Goal: Information Seeking & Learning: Learn about a topic

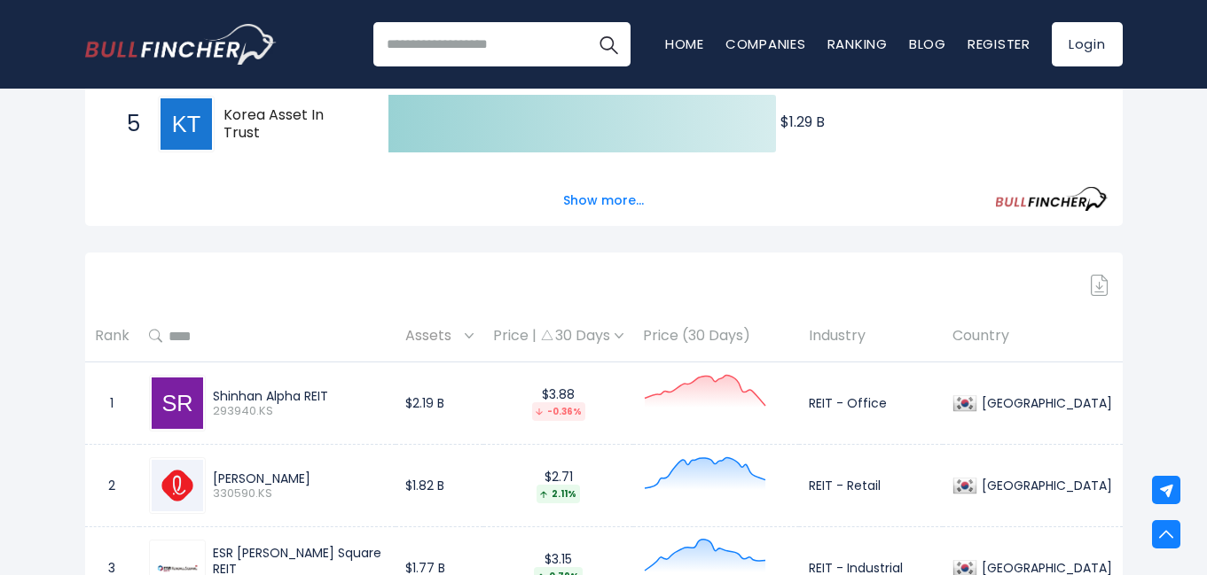
scroll to position [624, 0]
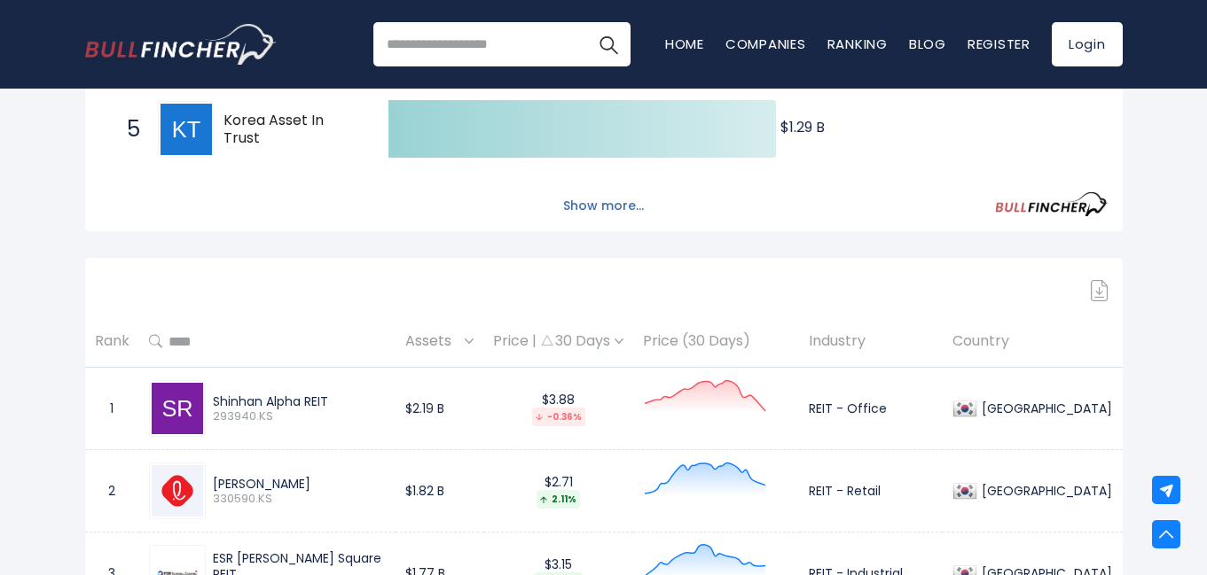
click at [586, 207] on button "Show more..." at bounding box center [603, 206] width 102 height 29
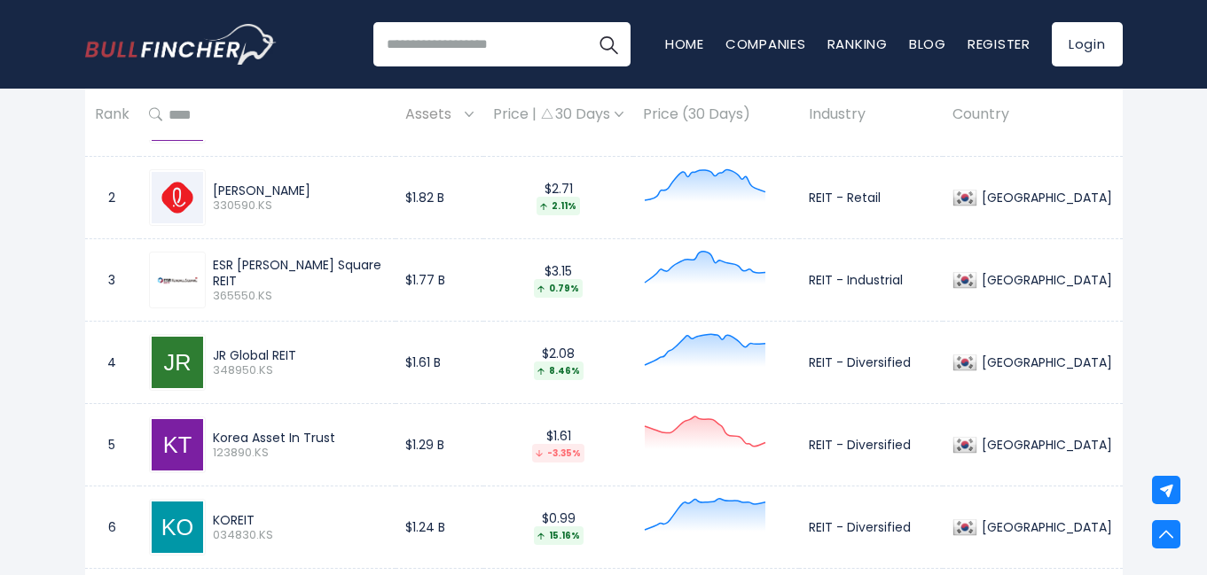
scroll to position [1264, 0]
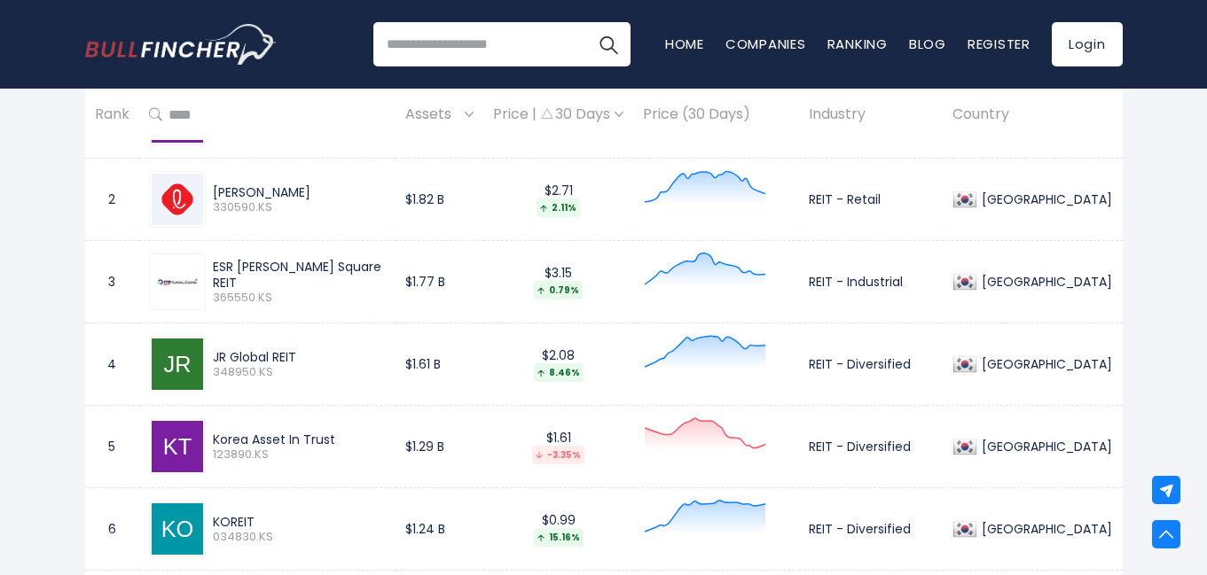
click at [293, 173] on div "[PERSON_NAME] 330590.KS" at bounding box center [268, 199] width 238 height 57
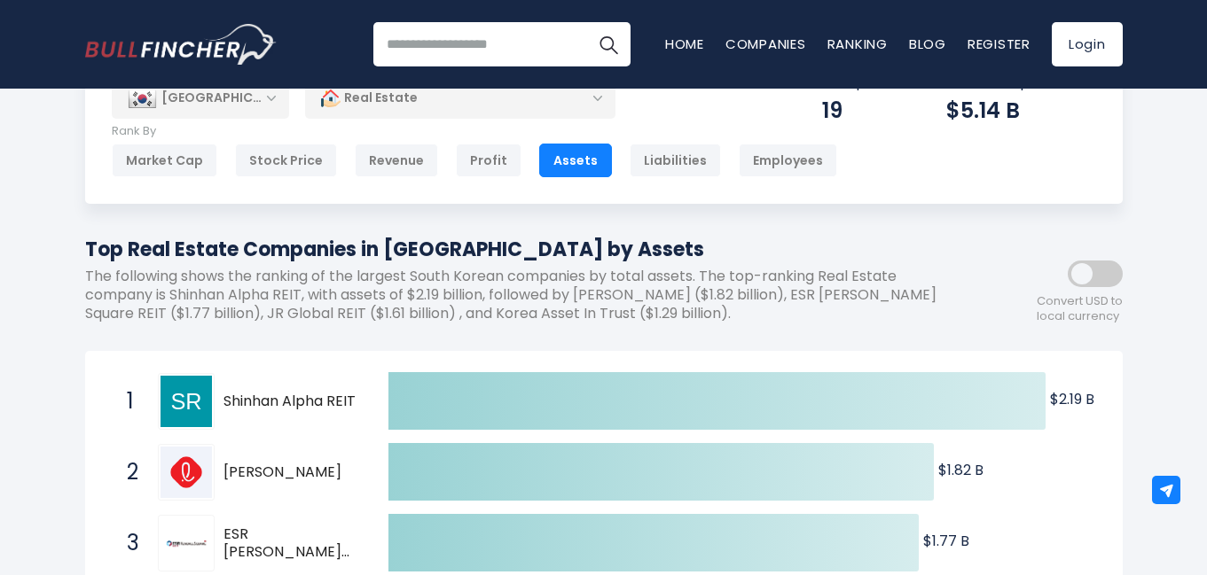
scroll to position [0, 0]
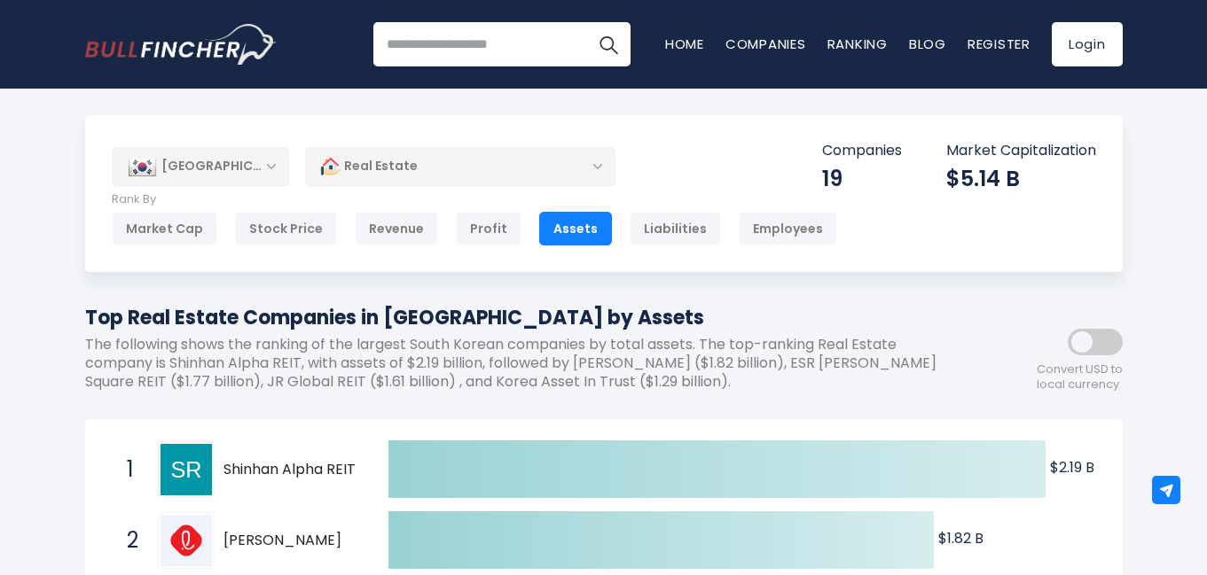
click at [754, 82] on div "Recent searches Trending searches Apple Overview Tesla Financials Home" at bounding box center [603, 44] width 1037 height 89
click at [764, 39] on link "Companies" at bounding box center [765, 44] width 81 height 19
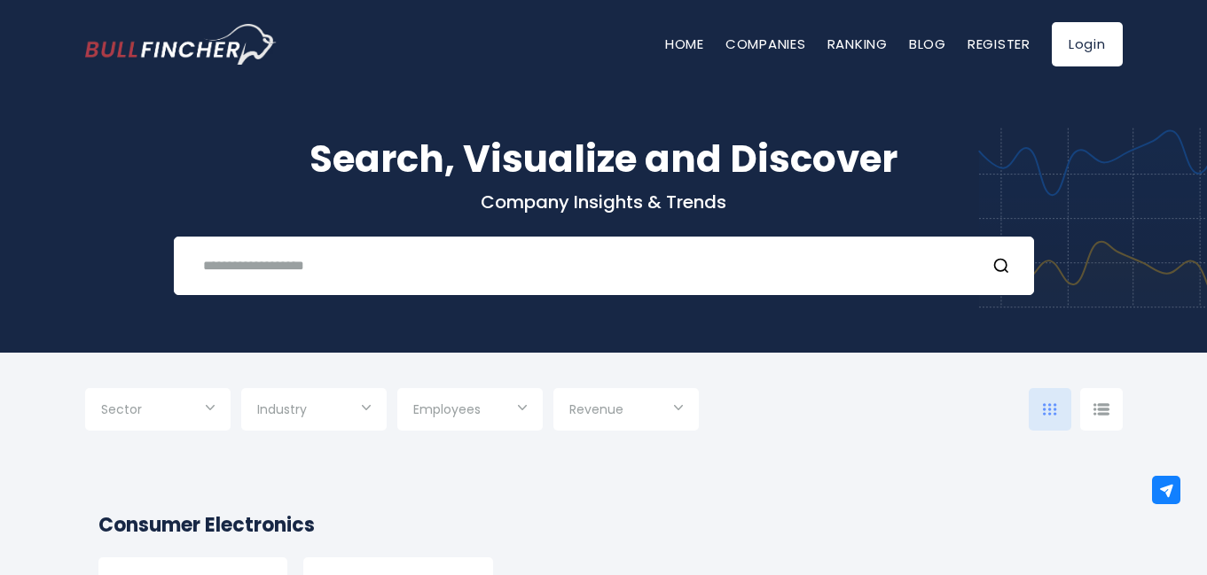
scroll to position [13, 0]
